Goal: Communication & Community: Ask a question

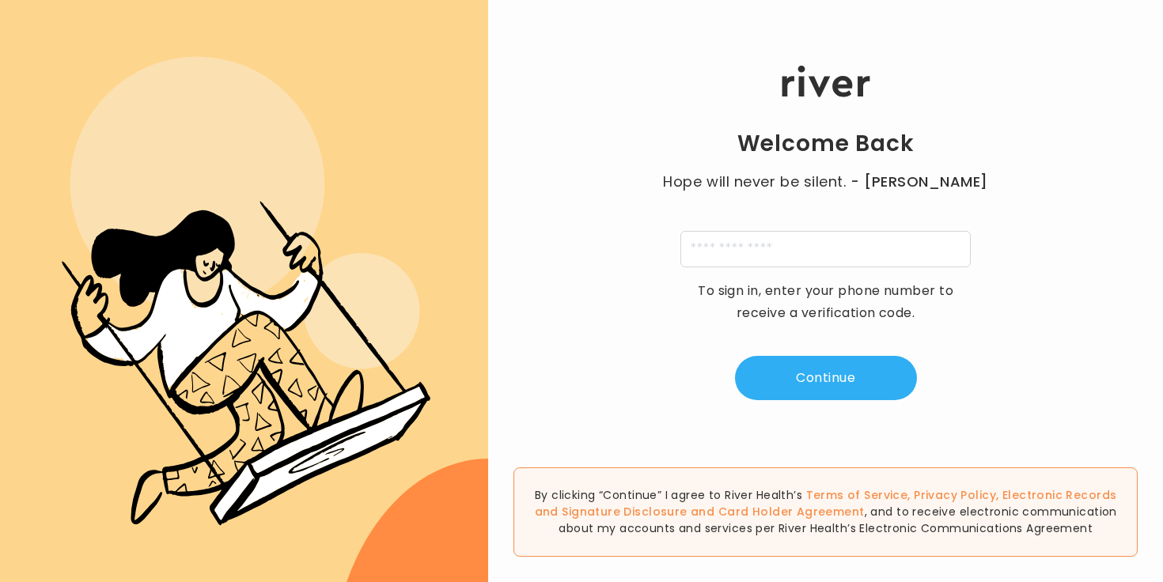
click at [890, 229] on div "Welcome Back Hope will never be silent. - [PERSON_NAME] To sign in, enter your …" at bounding box center [825, 234] width 675 height 350
click at [870, 256] on input "tel" at bounding box center [825, 249] width 290 height 36
type input "**********"
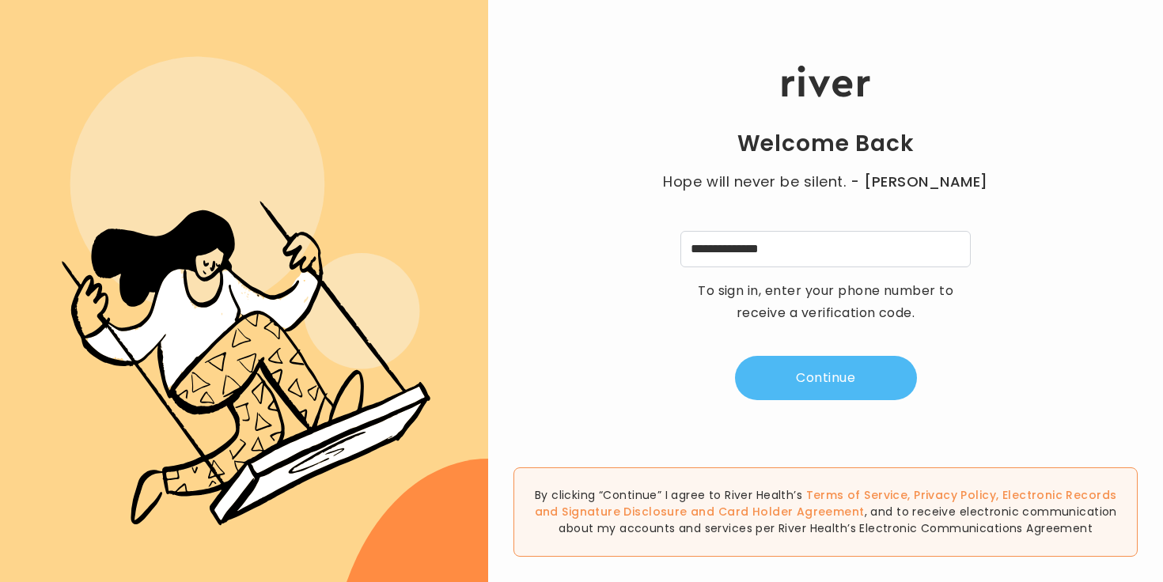
click at [839, 366] on button "Continue" at bounding box center [826, 378] width 182 height 44
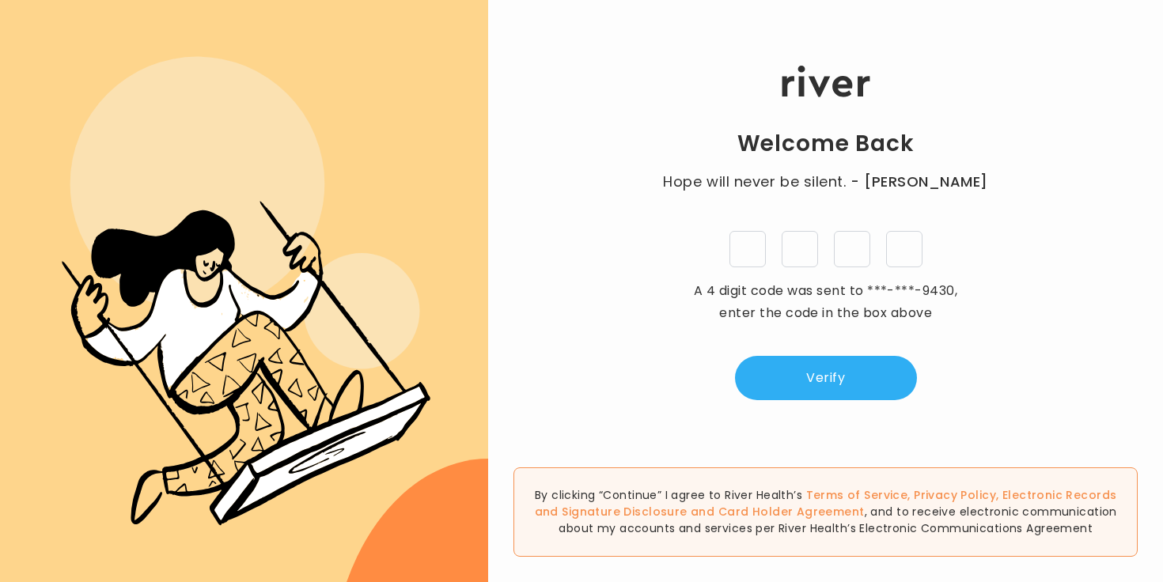
type input "*"
click at [861, 358] on button "Verify" at bounding box center [826, 378] width 182 height 44
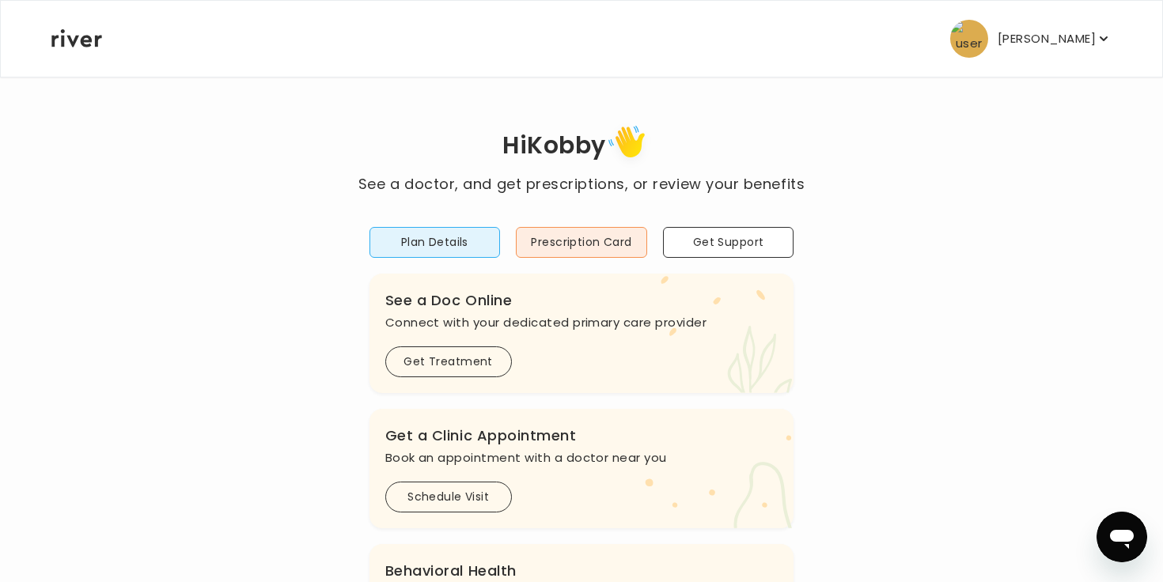
click at [1048, 36] on p "[PERSON_NAME]" at bounding box center [1047, 39] width 98 height 22
click at [808, 293] on div "Hi Kobby See a doctor, and get prescriptions, or review your benefits Plan Deta…" at bounding box center [582, 527] width 1062 height 814
click at [747, 235] on button "Get Support" at bounding box center [728, 242] width 131 height 31
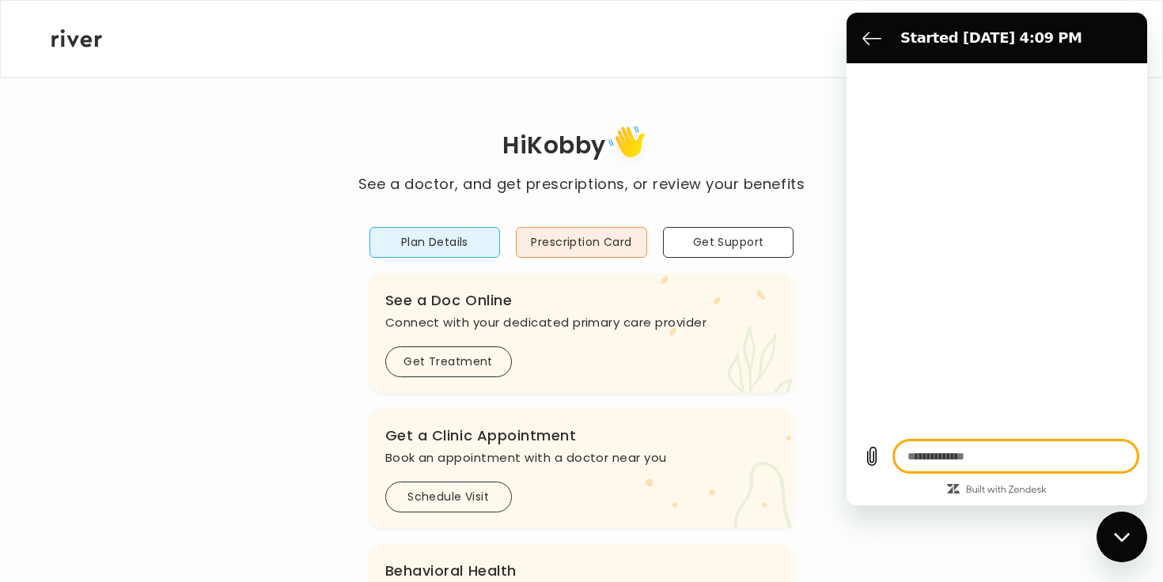
click at [1117, 534] on icon "Close messaging window" at bounding box center [1122, 537] width 17 height 10
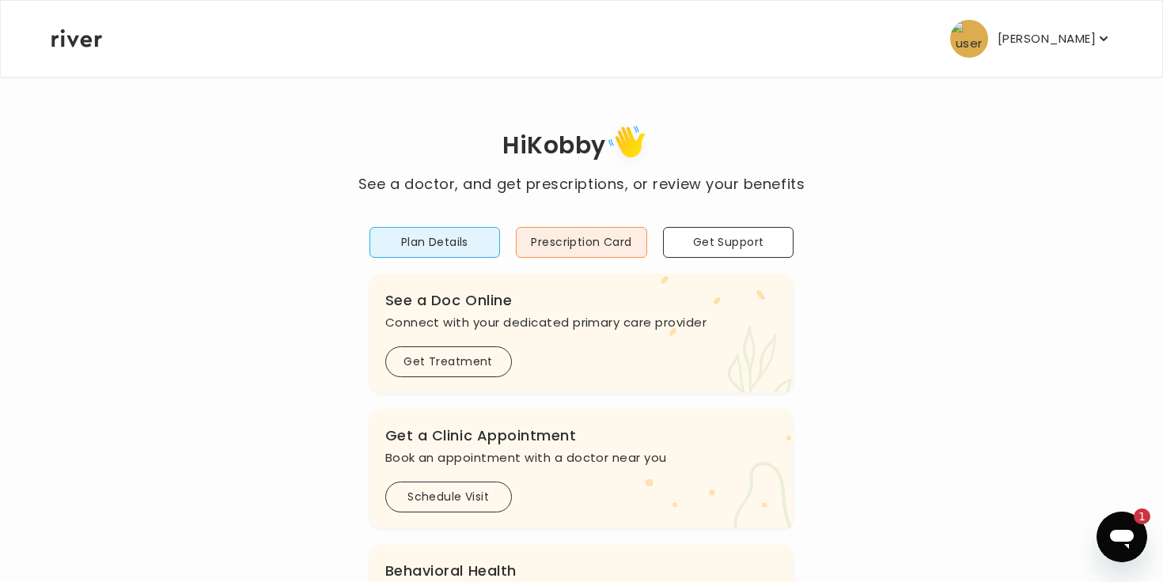
click at [1059, 51] on button "[PERSON_NAME]" at bounding box center [1030, 39] width 161 height 38
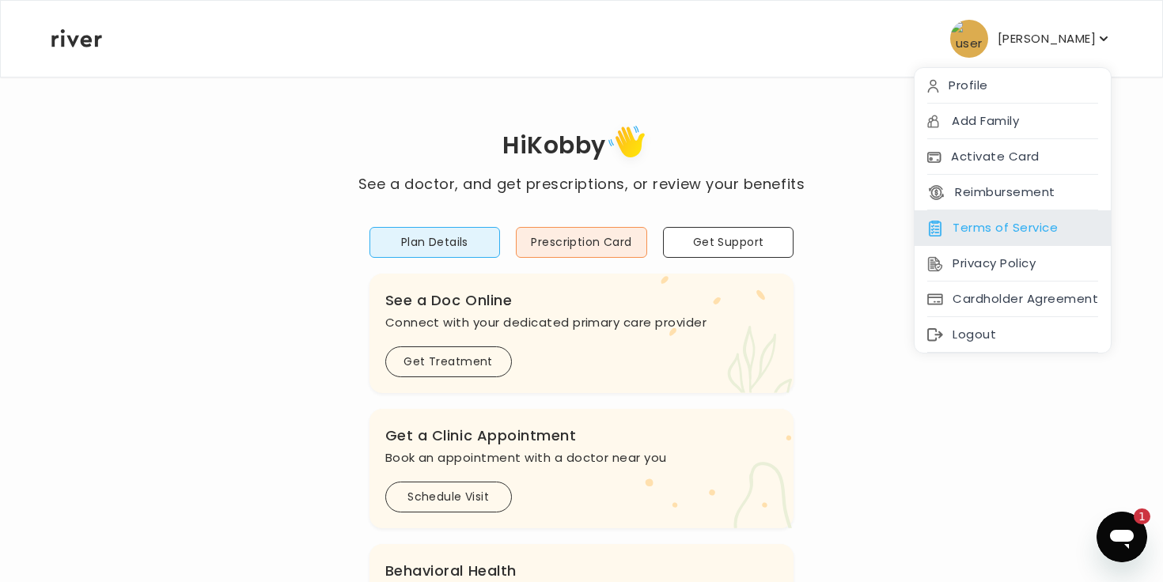
click at [1036, 233] on div "Terms of Service" at bounding box center [1013, 228] width 196 height 36
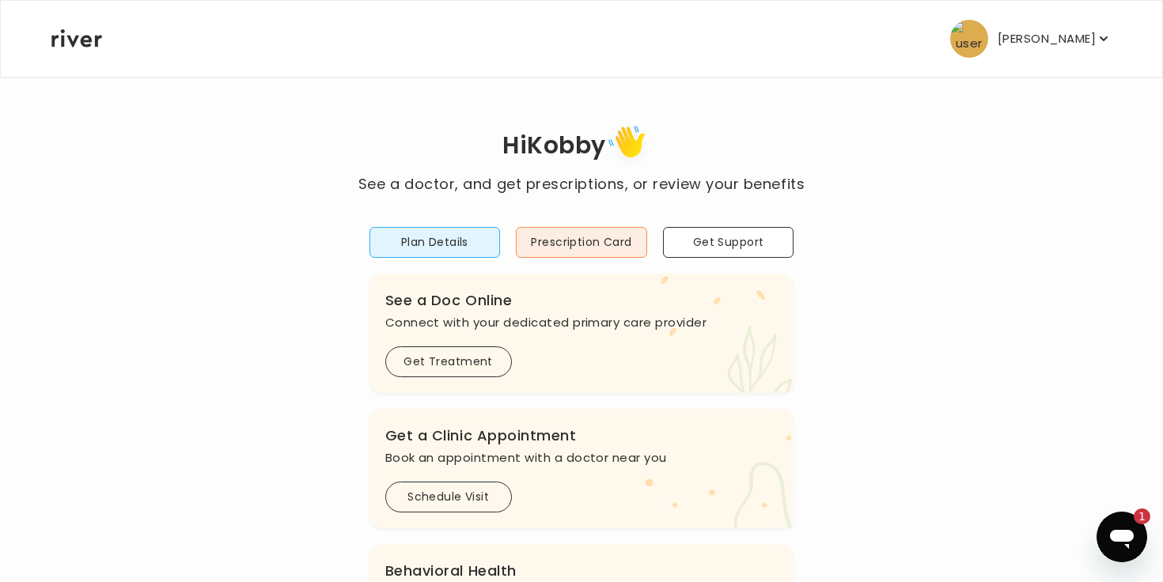
click at [87, 36] on icon at bounding box center [76, 38] width 51 height 18
click at [737, 234] on button "Get Support" at bounding box center [728, 242] width 131 height 31
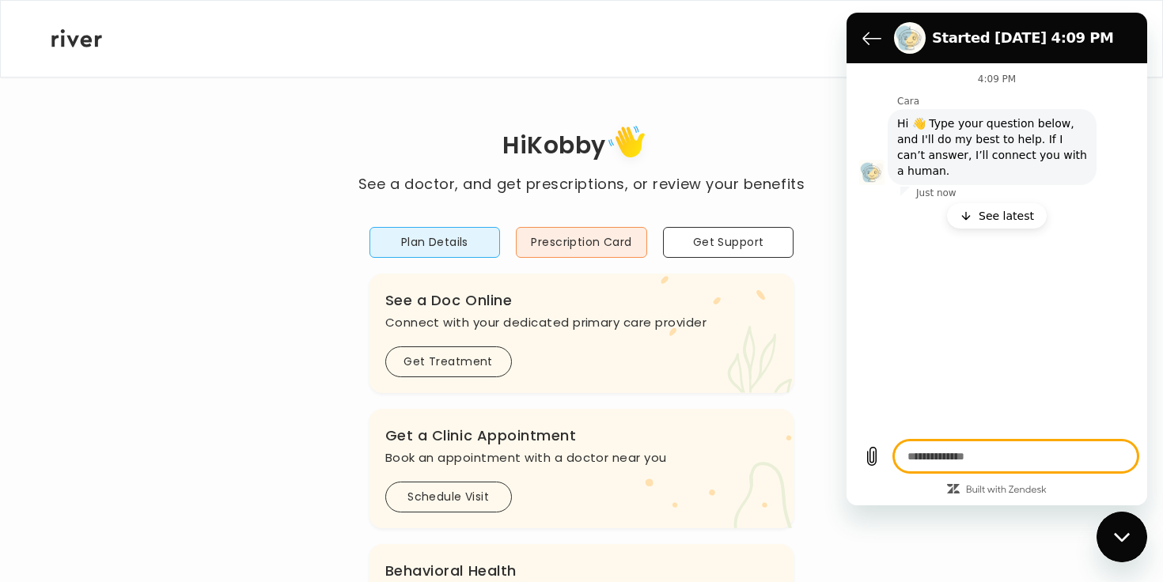
click at [1121, 519] on div "Close messaging window" at bounding box center [1121, 536] width 47 height 47
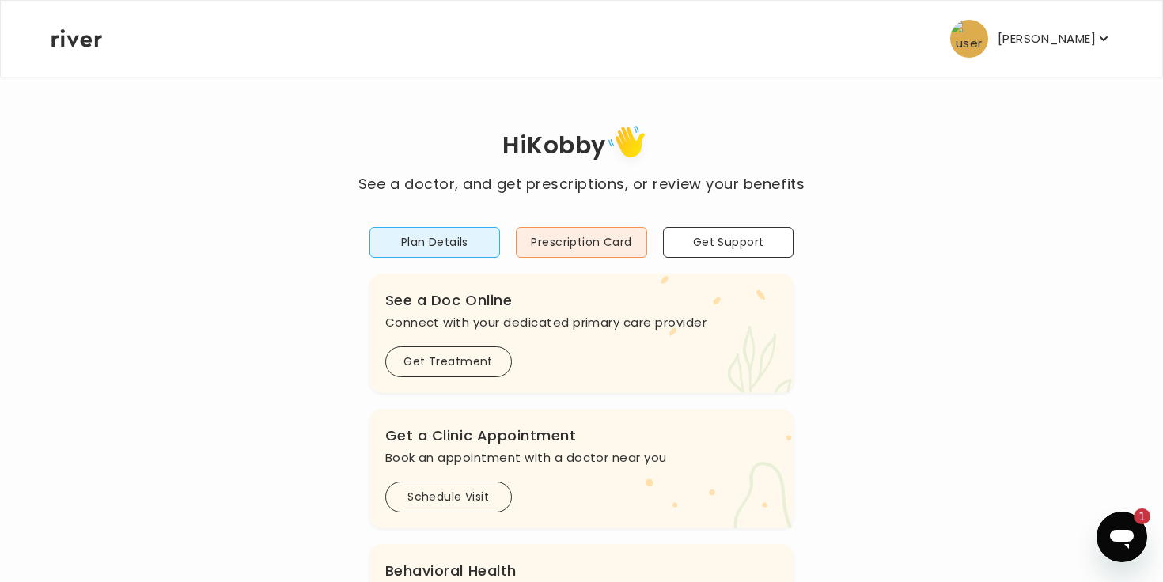
drag, startPoint x: 970, startPoint y: 276, endPoint x: 972, endPoint y: 260, distance: 16.0
click at [970, 276] on div "Hi Kobby See a doctor, and get prescriptions, or review your benefits Plan Deta…" at bounding box center [582, 527] width 1062 height 814
type textarea "*"
